Goal: Information Seeking & Learning: Learn about a topic

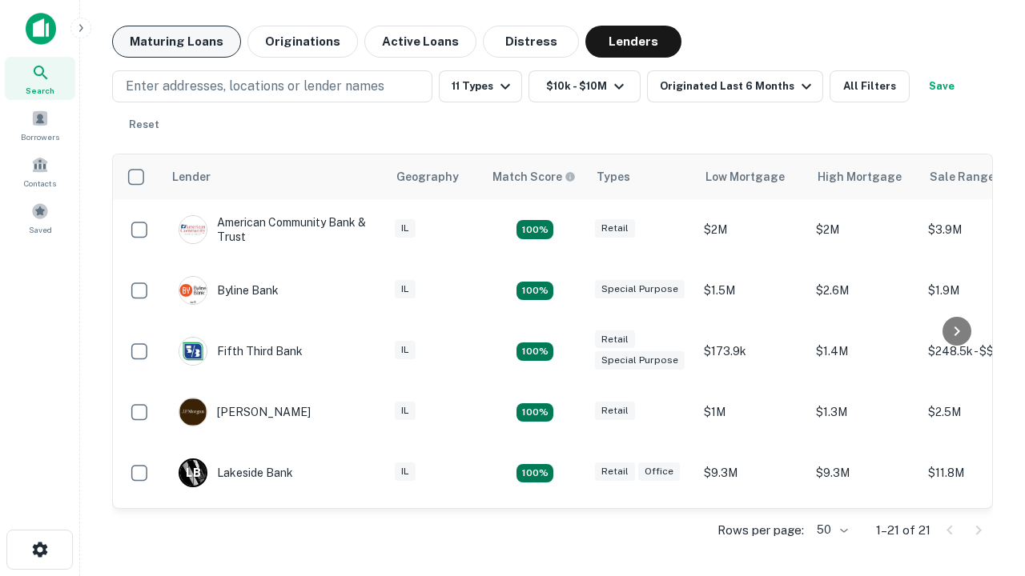
click at [176, 42] on button "Maturing Loans" at bounding box center [176, 42] width 129 height 32
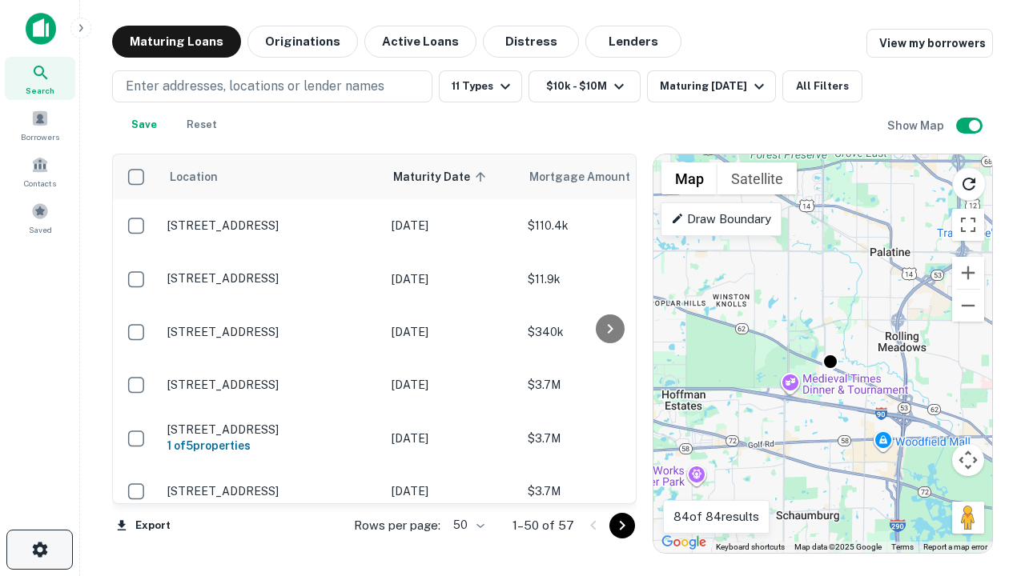
click at [39, 550] on icon "button" at bounding box center [39, 549] width 19 height 19
